Goal: Information Seeking & Learning: Learn about a topic

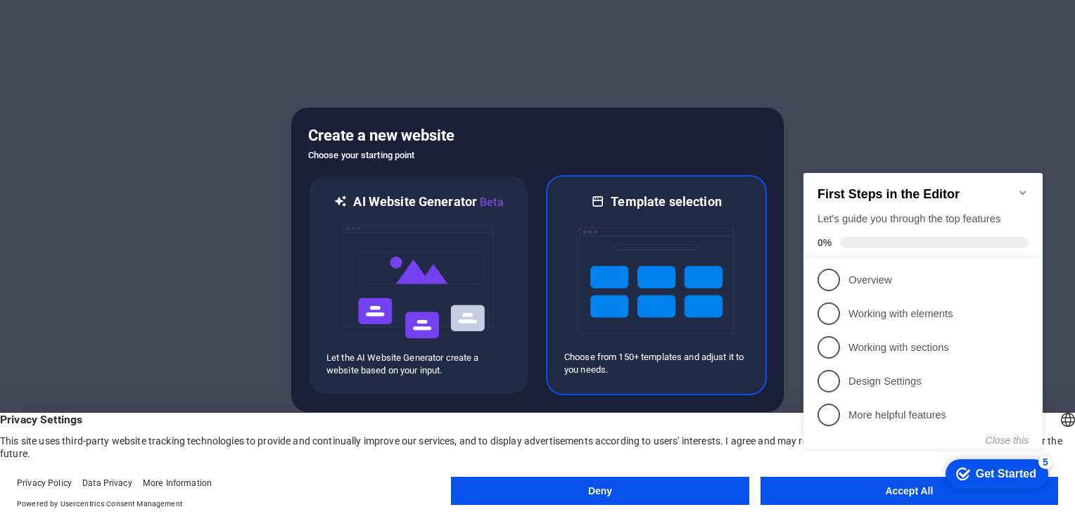
click at [652, 215] on img at bounding box center [656, 280] width 155 height 141
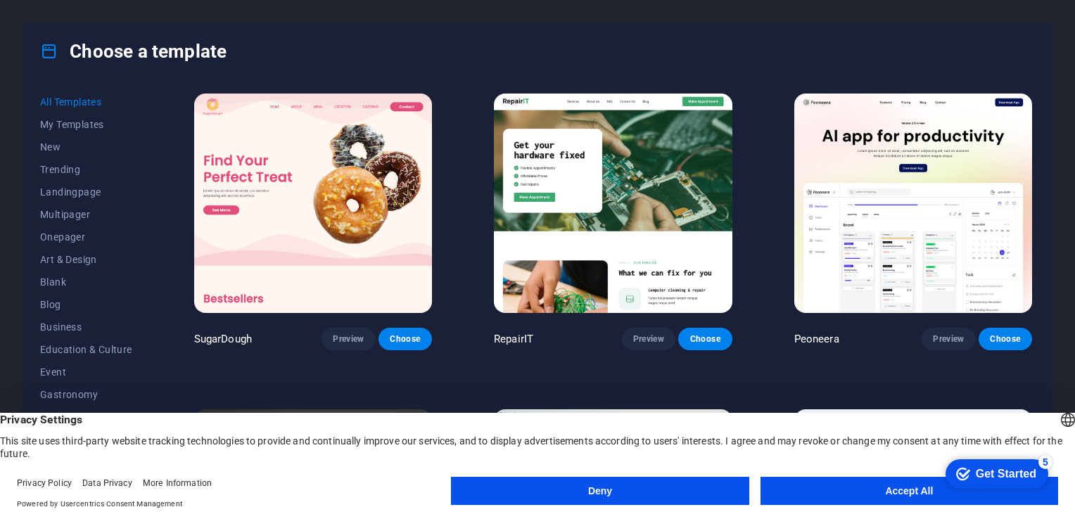
click at [866, 494] on button "Accept All" at bounding box center [910, 491] width 298 height 28
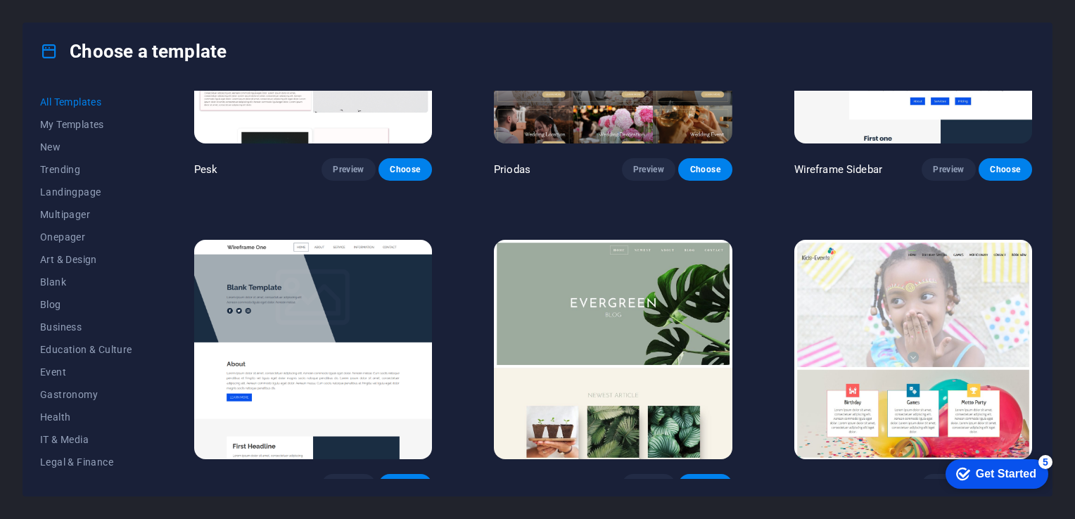
scroll to position [5279, 0]
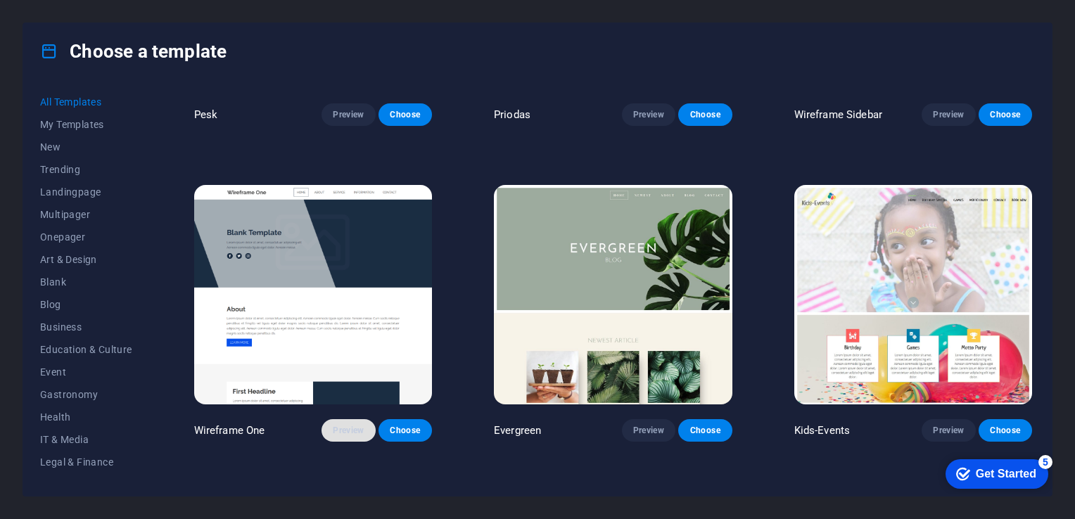
click at [345, 425] on span "Preview" at bounding box center [348, 430] width 31 height 11
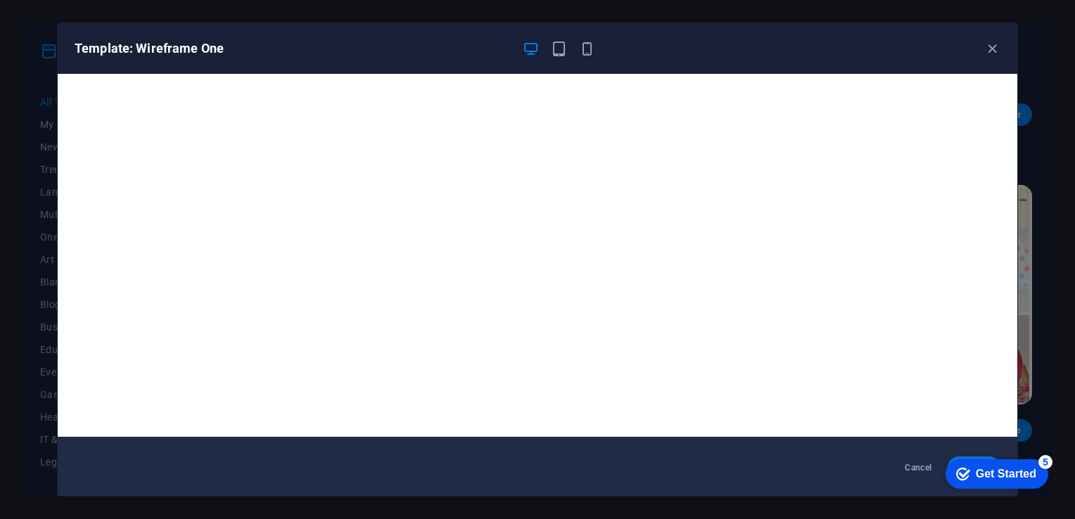
scroll to position [3, 0]
click at [999, 39] on div "Template: Wireframe One" at bounding box center [538, 48] width 960 height 51
click at [996, 44] on icon "button" at bounding box center [993, 49] width 16 height 16
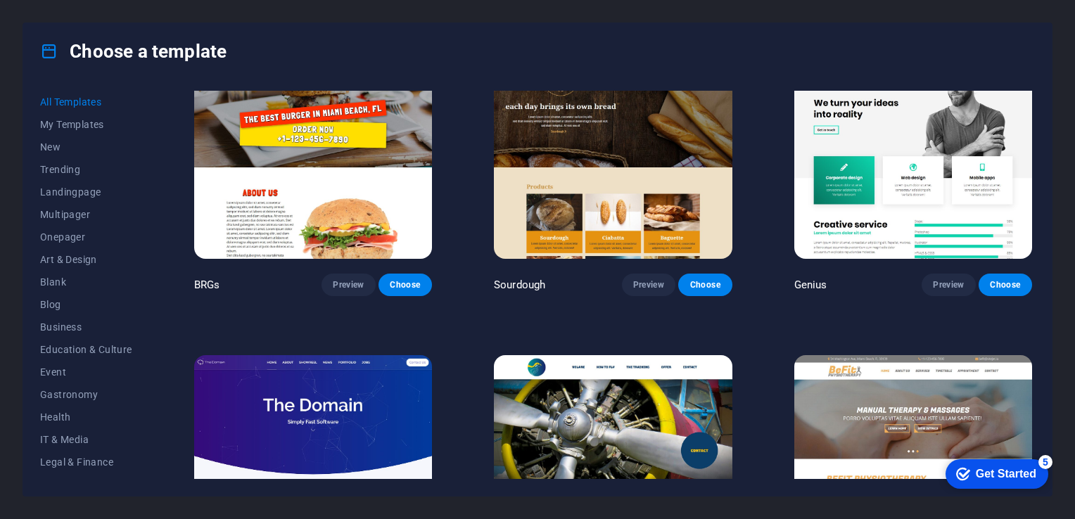
scroll to position [7531, 0]
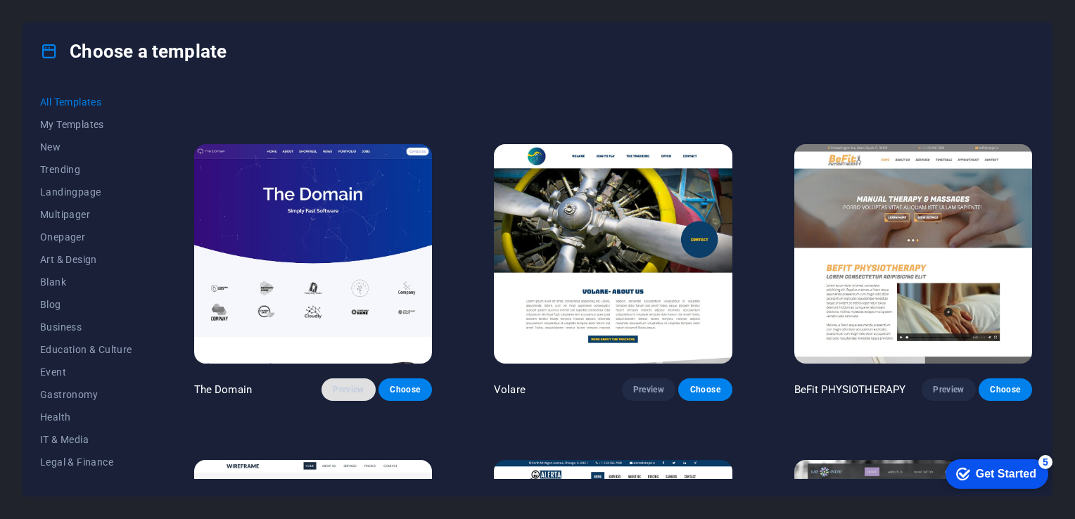
click at [347, 384] on span "Preview" at bounding box center [348, 389] width 31 height 11
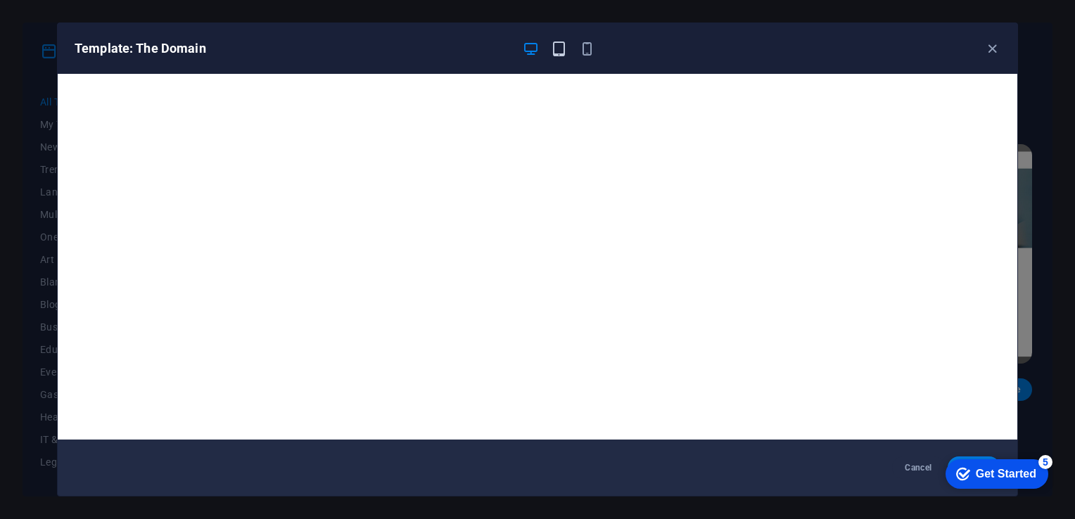
click at [556, 53] on icon "button" at bounding box center [559, 49] width 16 height 16
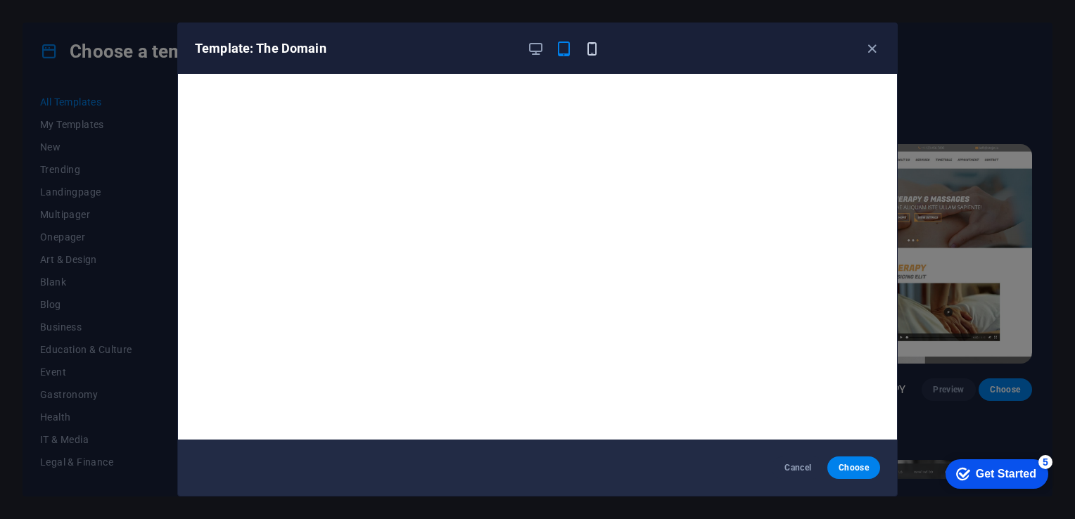
click at [591, 55] on icon "button" at bounding box center [592, 49] width 16 height 16
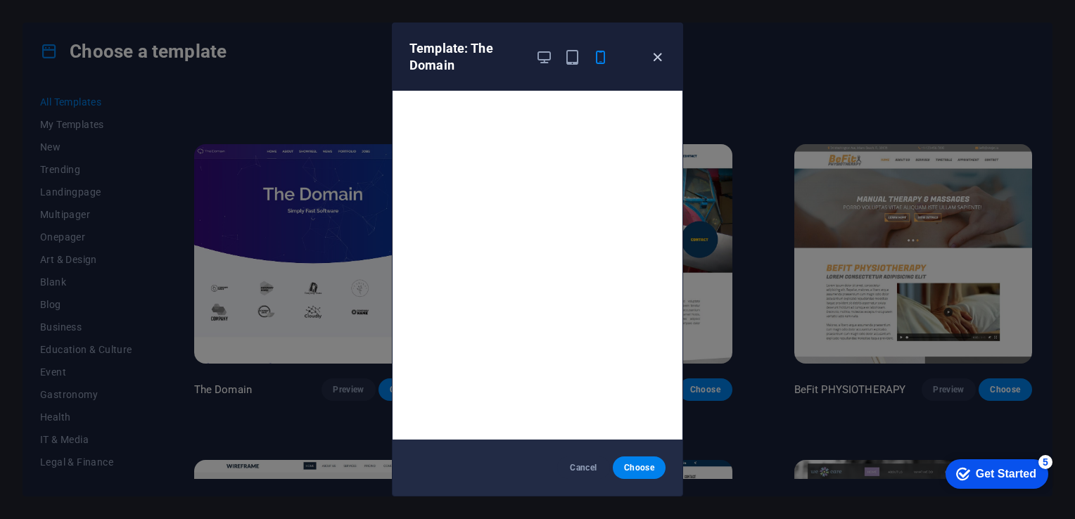
click at [658, 56] on icon "button" at bounding box center [658, 57] width 16 height 16
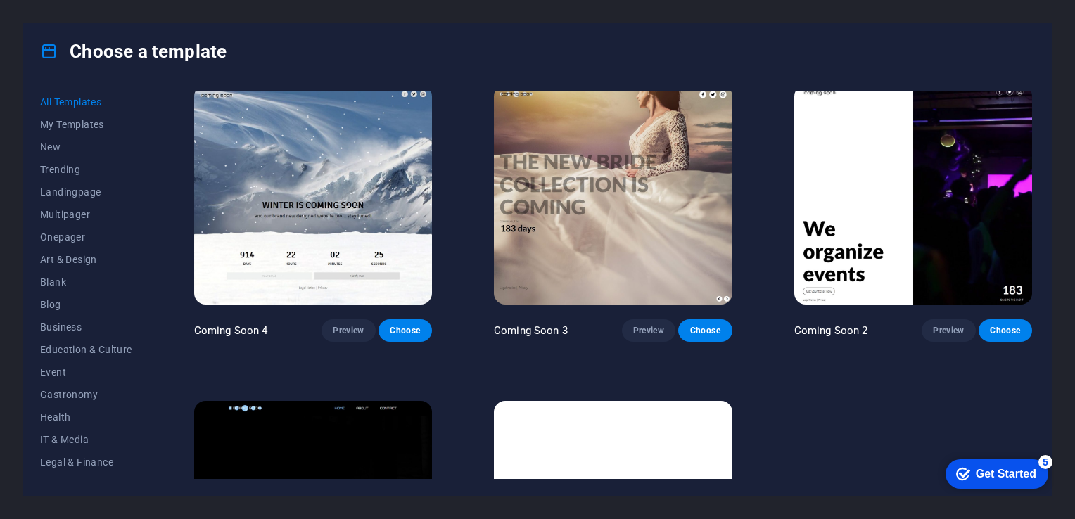
scroll to position [16824, 0]
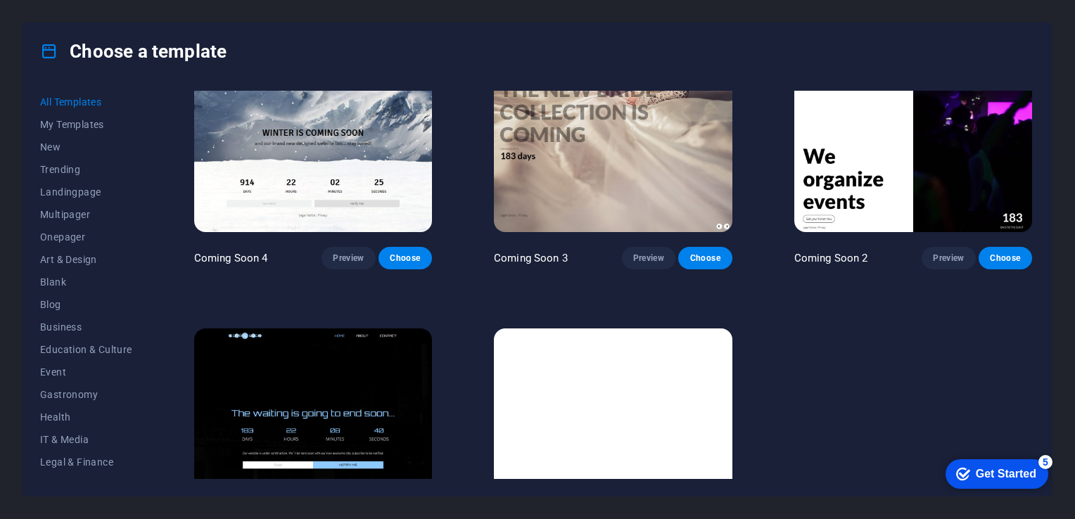
click at [350, 329] on img at bounding box center [313, 439] width 238 height 220
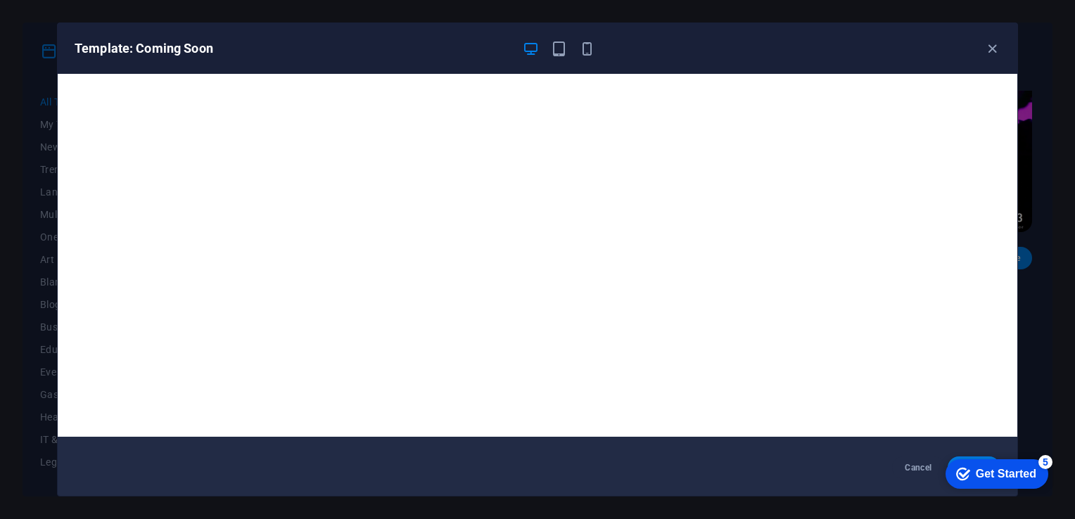
scroll to position [3, 0]
click at [991, 48] on icon "button" at bounding box center [993, 49] width 16 height 16
